Goal: Transaction & Acquisition: Obtain resource

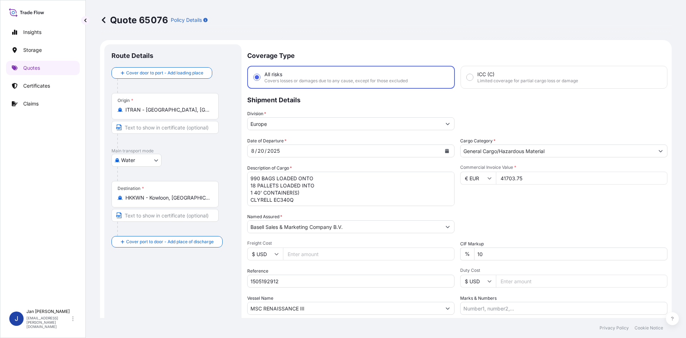
select select "Water"
click at [35, 69] on p "Quotes" at bounding box center [31, 67] width 17 height 7
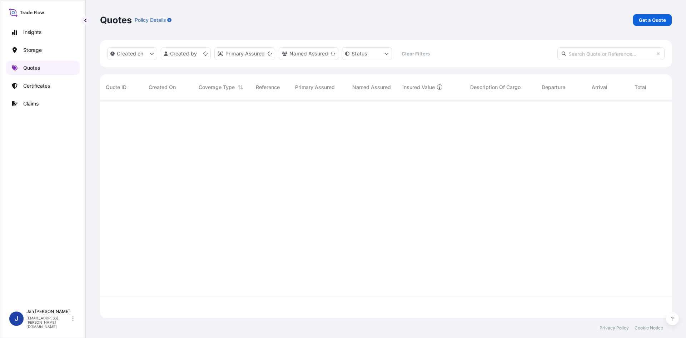
scroll to position [216, 567]
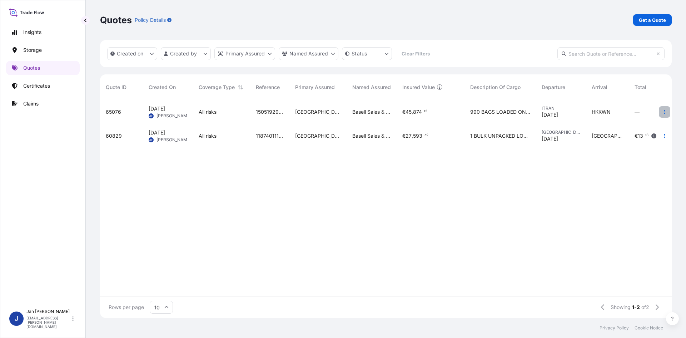
click at [662, 112] on button "button" at bounding box center [664, 111] width 11 height 11
click at [647, 126] on p "Duplicate quote" at bounding box center [635, 126] width 37 height 7
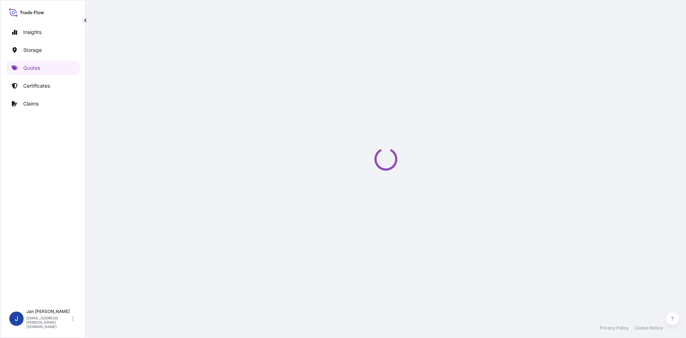
scroll to position [11, 0]
select select "Water"
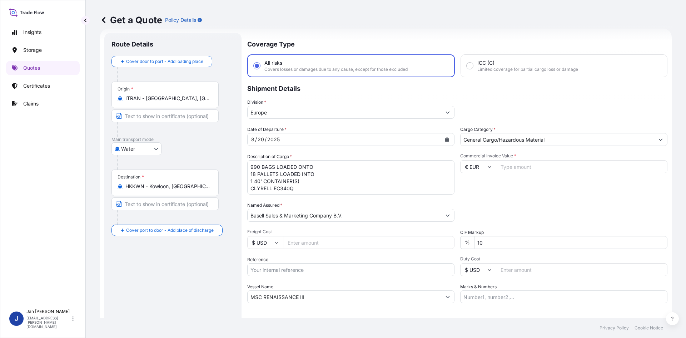
scroll to position [1, 0]
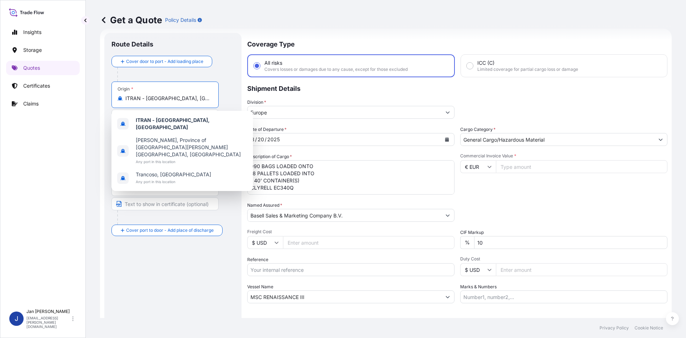
drag, startPoint x: 160, startPoint y: 97, endPoint x: 99, endPoint y: 97, distance: 60.8
click at [99, 97] on div "Get a Quote Policy Details Route Details Cover door to port - Add loading place…" at bounding box center [386, 159] width 600 height 318
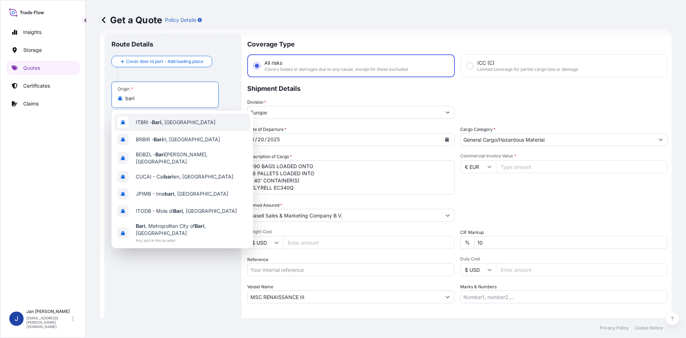
click at [196, 120] on div "ITBRI - [GEOGRAPHIC_DATA] , [GEOGRAPHIC_DATA]" at bounding box center [182, 122] width 136 height 17
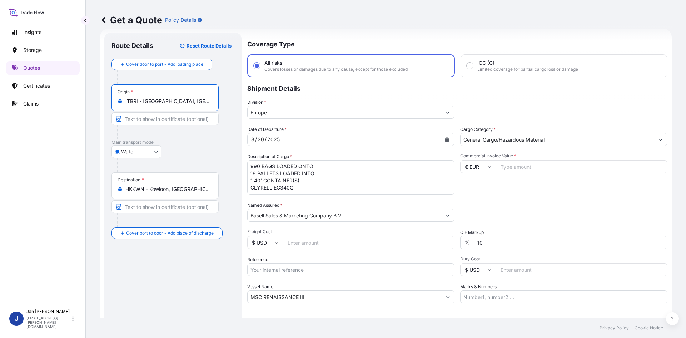
type input "ITBRI - [GEOGRAPHIC_DATA], [GEOGRAPHIC_DATA]"
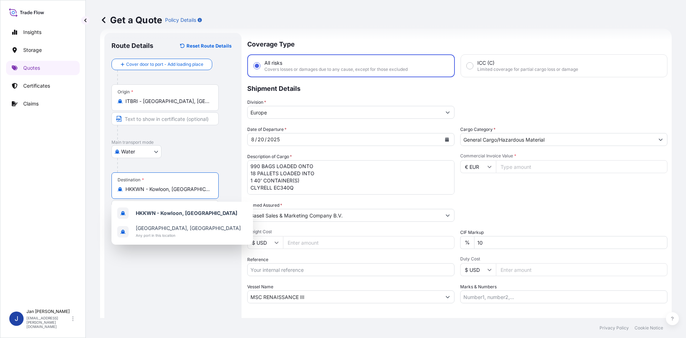
drag, startPoint x: 201, startPoint y: 188, endPoint x: 108, endPoint y: 193, distance: 92.4
click at [108, 193] on div "Route Details Reset Route Details Cover door to port - Add loading place Place …" at bounding box center [172, 194] width 137 height 323
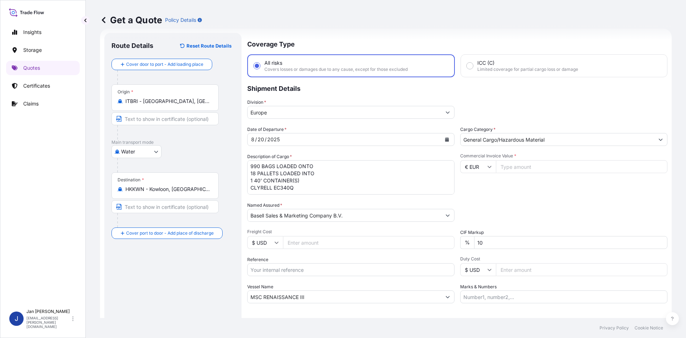
click at [197, 193] on div "Destination * HKKWN - [GEOGRAPHIC_DATA], [GEOGRAPHIC_DATA]" at bounding box center [165, 185] width 107 height 26
click at [197, 193] on input "HKKWN - Kowloon, [GEOGRAPHIC_DATA]" at bounding box center [167, 189] width 84 height 7
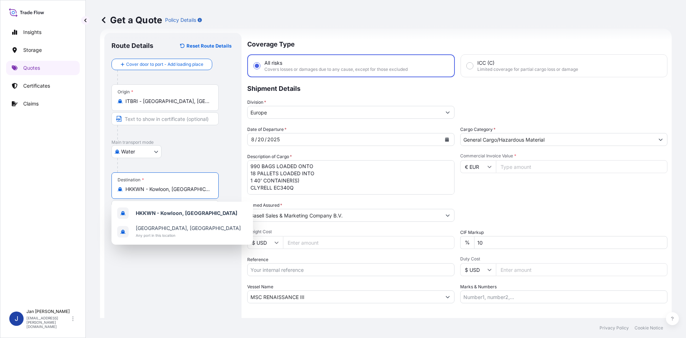
paste input "IZMIR"
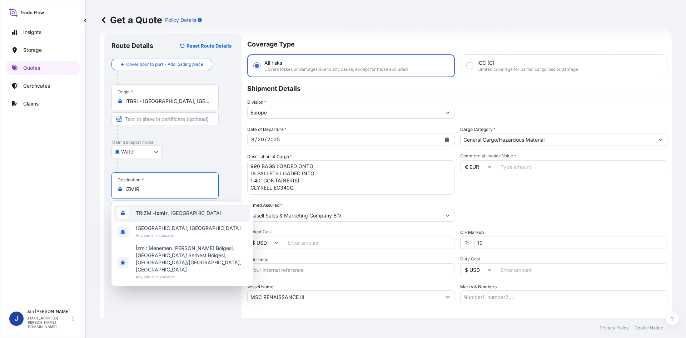
click at [198, 215] on div "TRIZM - [GEOGRAPHIC_DATA] , [GEOGRAPHIC_DATA]" at bounding box center [182, 212] width 136 height 17
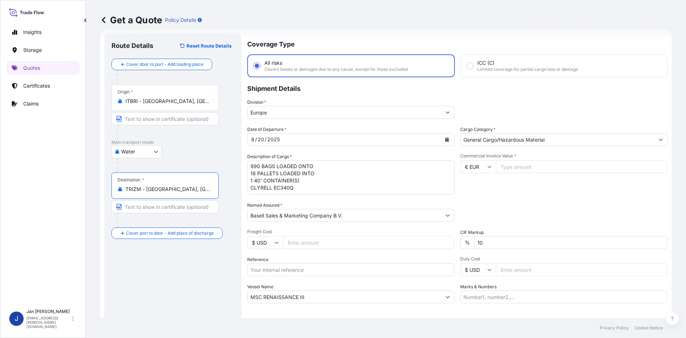
type input "TRIZM - [GEOGRAPHIC_DATA], [GEOGRAPHIC_DATA]"
drag, startPoint x: 251, startPoint y: 168, endPoint x: 302, endPoint y: 205, distance: 63.1
click at [302, 205] on div "Date of Departure * [DATE] Cargo Category * General Cargo/Hazardous Material De…" at bounding box center [457, 214] width 420 height 177
paste textarea "BAGS LOADED ONTO 108 PALLETS LOADED INTO 6 40' CONTAINER(S) ADSTIF HA622H"
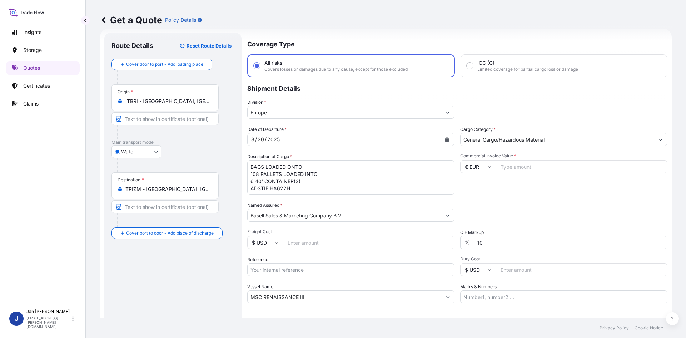
drag, startPoint x: 250, startPoint y: 167, endPoint x: 253, endPoint y: 170, distance: 3.8
click at [250, 167] on textarea "990 BAGS LOADED ONTO 18 PALLETS LOADED INTO 1 40' CONTAINER(S) CLYRELL EC340Q" at bounding box center [350, 177] width 207 height 34
paste textarea "5.940"
drag, startPoint x: 255, startPoint y: 167, endPoint x: 263, endPoint y: 184, distance: 19.5
click at [256, 167] on textarea "990 BAGS LOADED ONTO 18 PALLETS LOADED INTO 1 40' CONTAINER(S) CLYRELL EC340Q" at bounding box center [350, 177] width 207 height 34
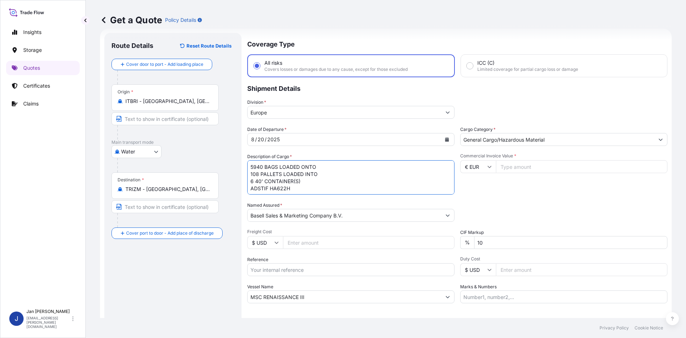
type textarea "5940 BAGS LOADED ONTO 108 PALLETS LOADED INTO 6 40' CONTAINER(S) ADSTIF HA622H"
click at [285, 263] on div "Reference" at bounding box center [350, 266] width 207 height 20
click at [281, 269] on input "Reference" at bounding box center [350, 269] width 207 height 13
paste input "1505192373"
type input "1505192373"
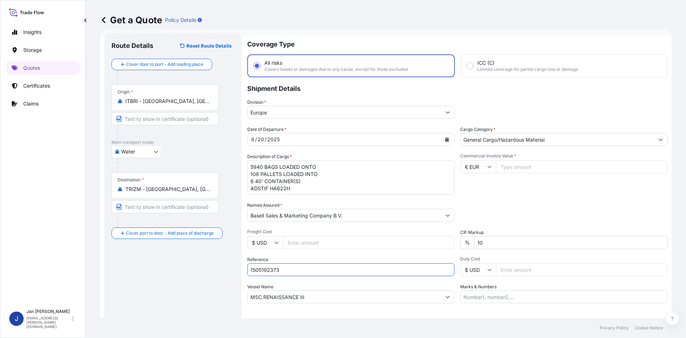
click at [528, 167] on input "Commercial Invoice Value *" at bounding box center [582, 166] width 172 height 13
click at [517, 165] on input "Commercial Invoice Value *" at bounding box center [582, 166] width 172 height 13
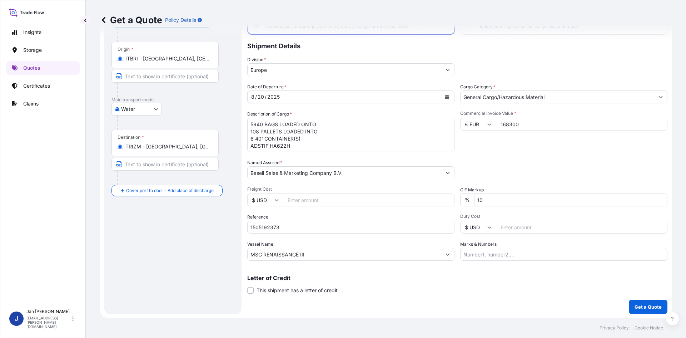
scroll to position [54, 0]
type input "168300"
click at [481, 256] on input "Marks & Numbers" at bounding box center [563, 253] width 207 height 13
paste input "POLIBAK/ [GEOGRAPHIC_DATA]"
type input "POLIBAK/ [GEOGRAPHIC_DATA]"
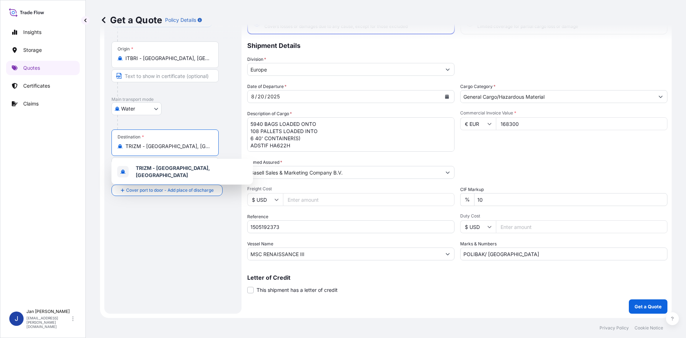
drag, startPoint x: 181, startPoint y: 148, endPoint x: 104, endPoint y: 148, distance: 77.2
click at [104, 148] on form "Route Details Reset Route Details Cover door to port - Add loading place Place …" at bounding box center [386, 152] width 572 height 332
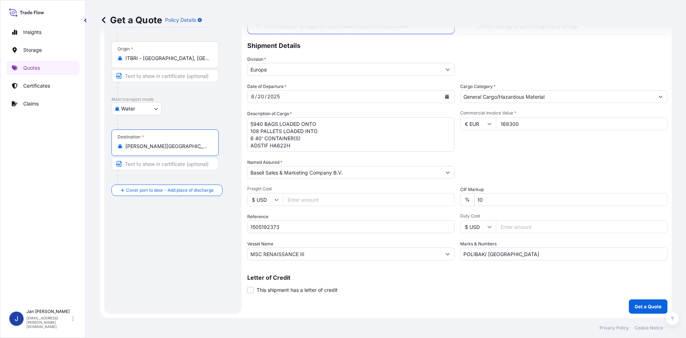
type input "[PERSON_NAME][GEOGRAPHIC_DATA], [GEOGRAPHIC_DATA]"
click at [636, 304] on p "Get a Quote" at bounding box center [648, 306] width 27 height 7
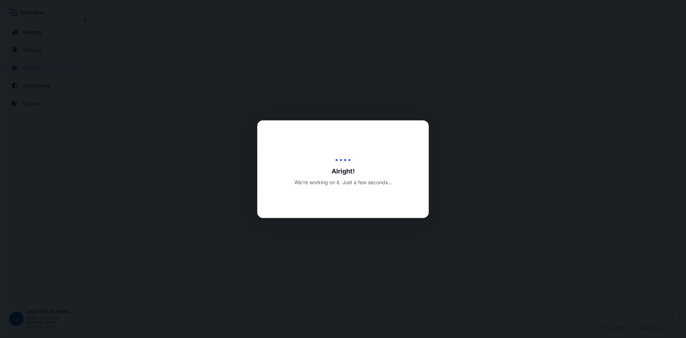
select select "Water"
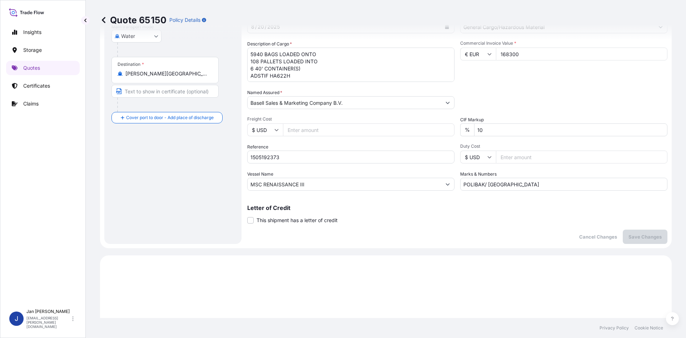
scroll to position [58, 0]
